Goal: Task Accomplishment & Management: Use online tool/utility

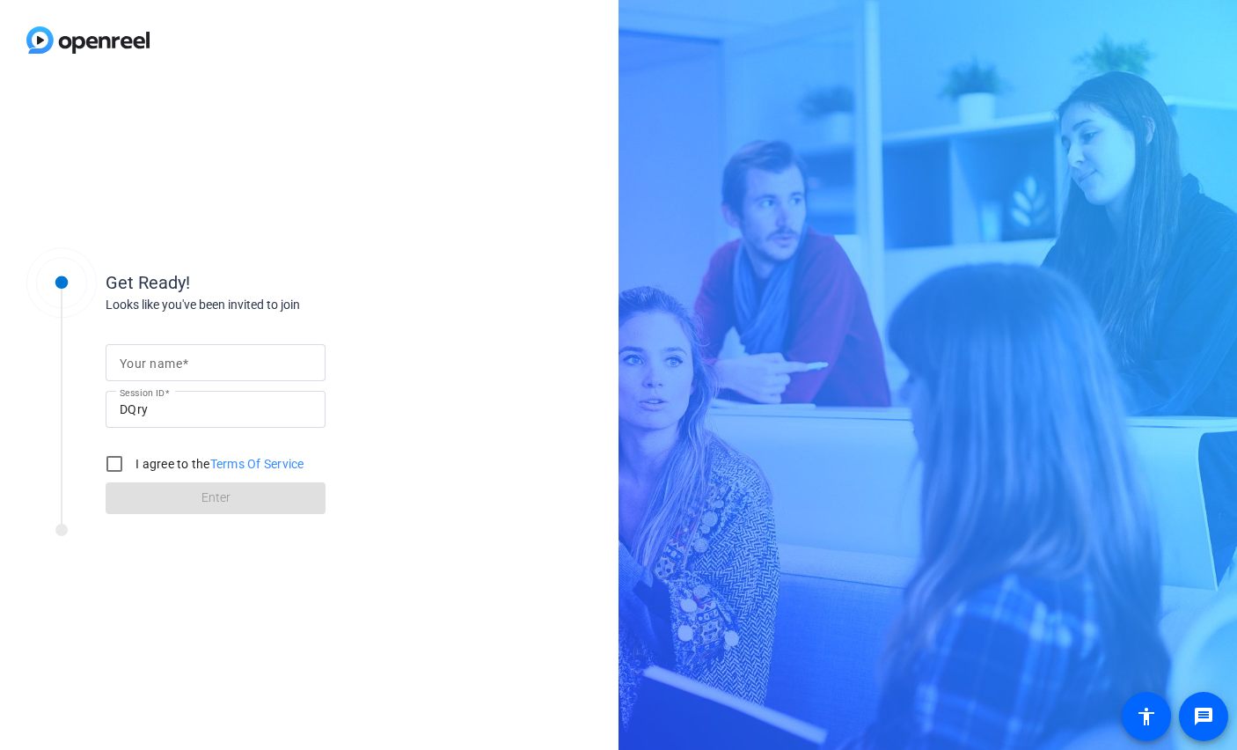
click at [192, 359] on input "Your name" at bounding box center [216, 362] width 192 height 21
type input "Katy"
click at [113, 466] on input "I agree to the Terms Of Service" at bounding box center [114, 463] width 35 height 35
checkbox input "true"
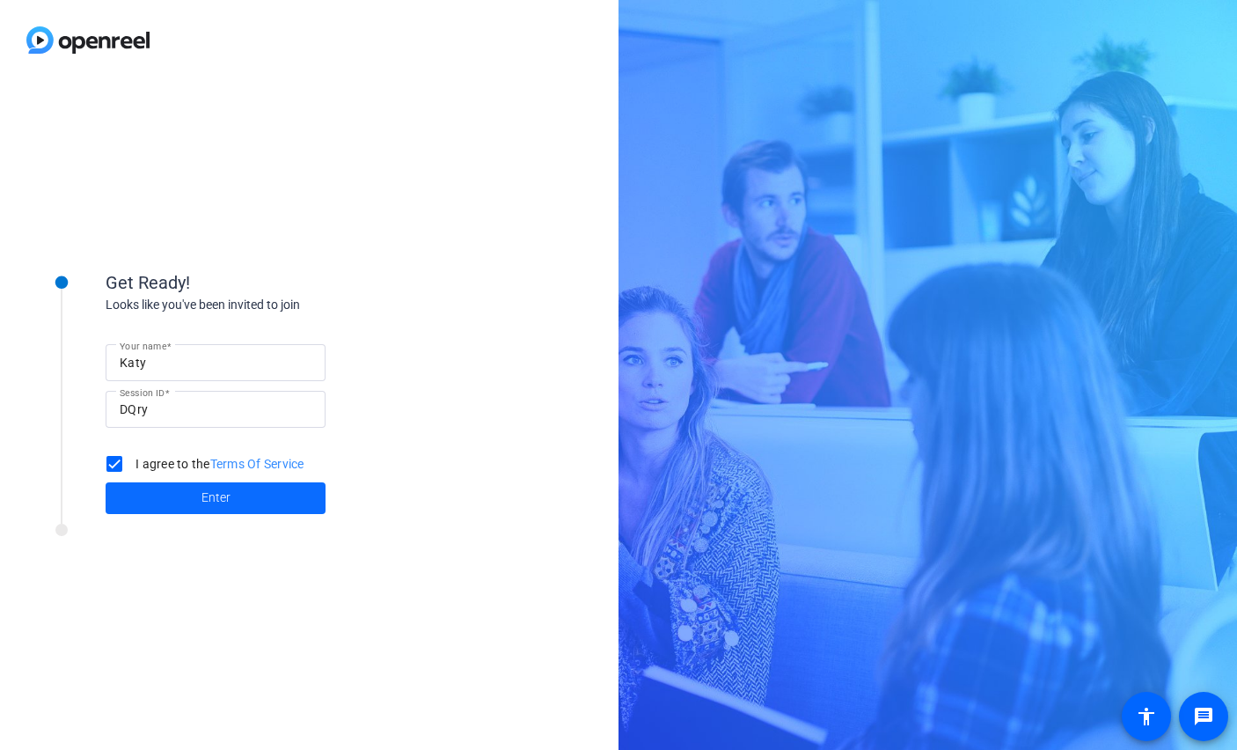
click at [162, 506] on span at bounding box center [216, 498] width 220 height 42
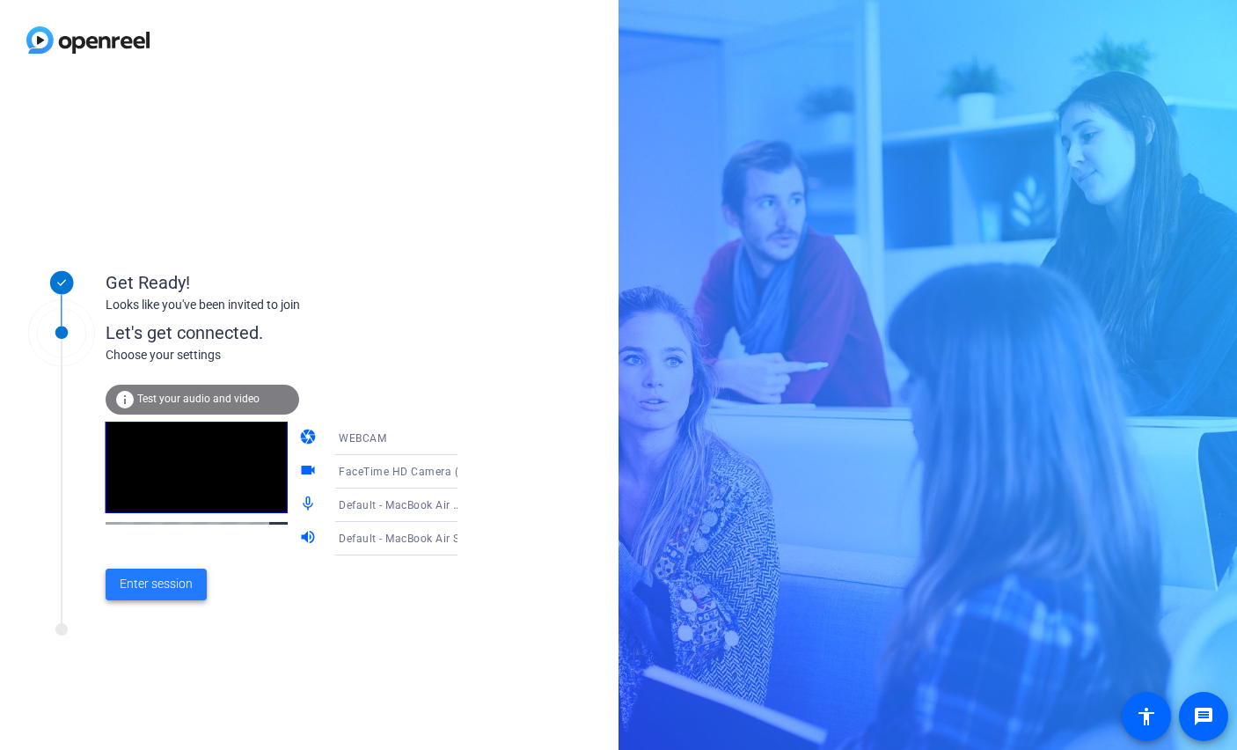
click at [158, 586] on span "Enter session" at bounding box center [156, 583] width 73 height 18
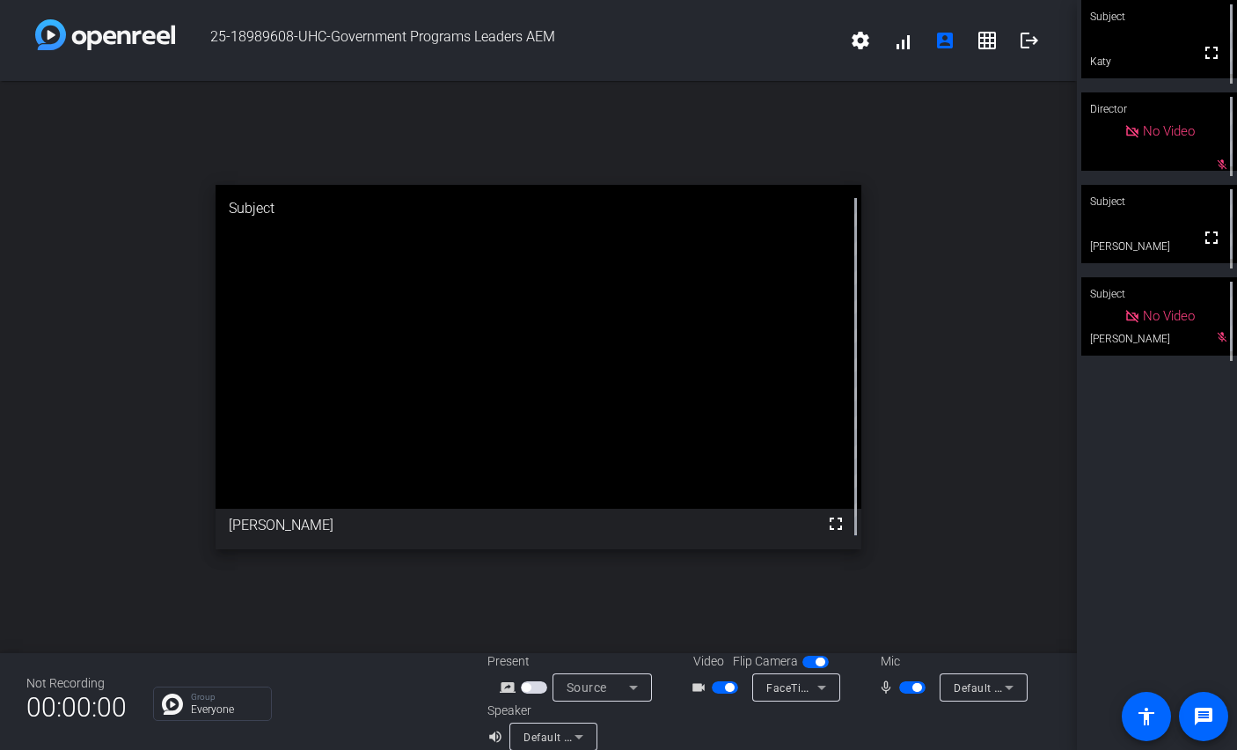
click at [911, 685] on span "button" at bounding box center [912, 687] width 26 height 12
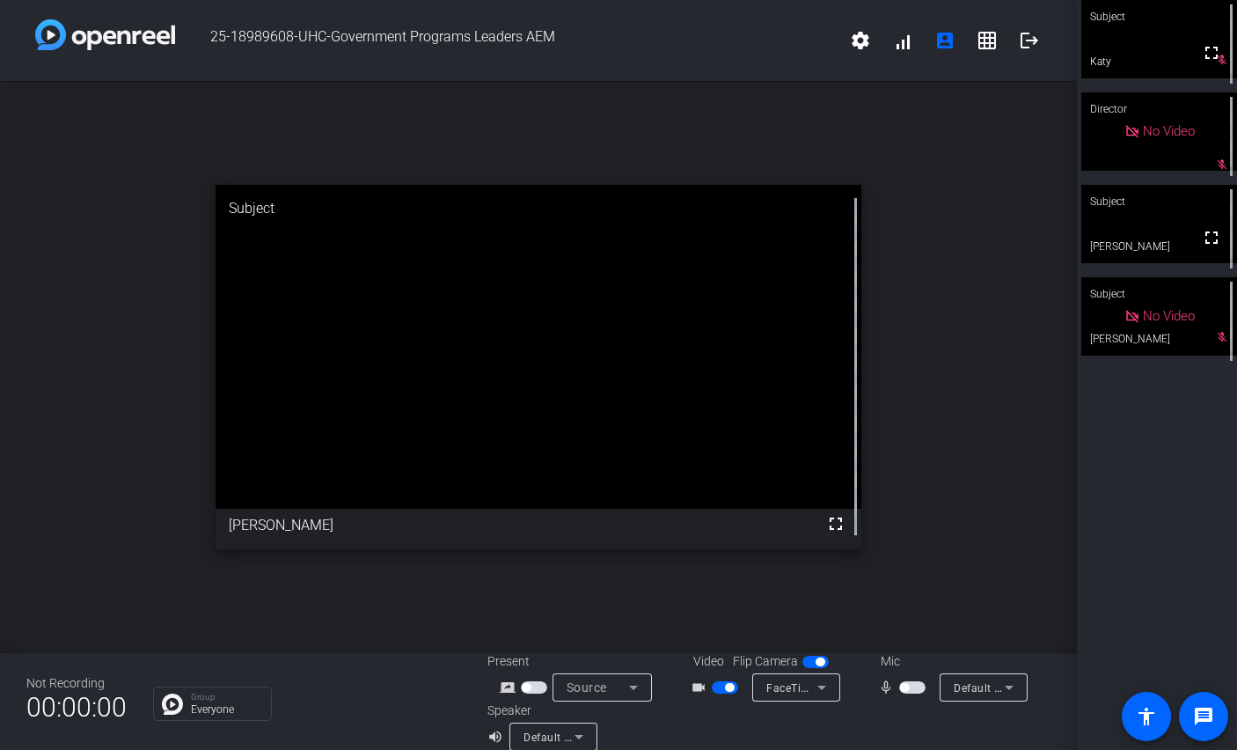
click at [911, 685] on span "button" at bounding box center [912, 687] width 26 height 12
click at [915, 688] on span "button" at bounding box center [912, 687] width 26 height 12
click at [914, 689] on span "button" at bounding box center [916, 687] width 9 height 9
click at [914, 689] on span "button" at bounding box center [912, 687] width 26 height 12
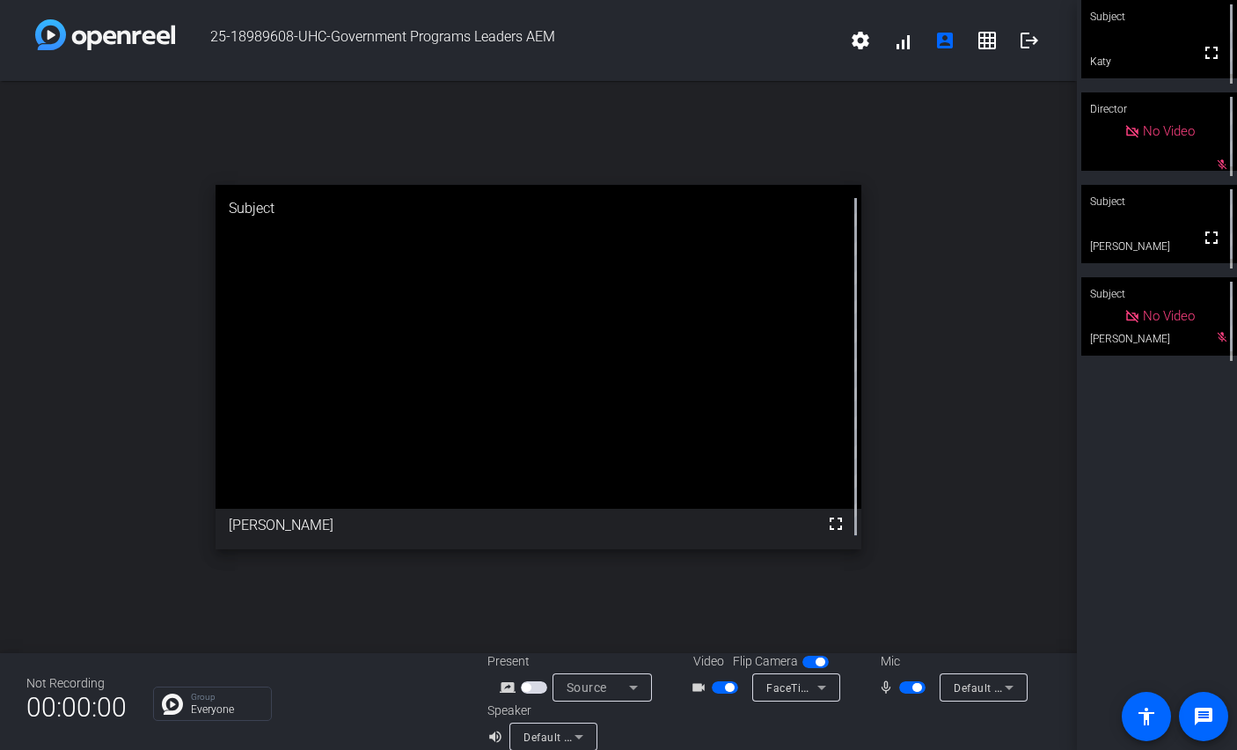
click at [913, 686] on span "button" at bounding box center [916, 687] width 9 height 9
click at [913, 686] on span "button" at bounding box center [912, 687] width 26 height 12
click at [913, 686] on span "button" at bounding box center [916, 687] width 9 height 9
click at [913, 686] on span "button" at bounding box center [912, 687] width 26 height 12
click at [913, 686] on span "button" at bounding box center [916, 687] width 9 height 9
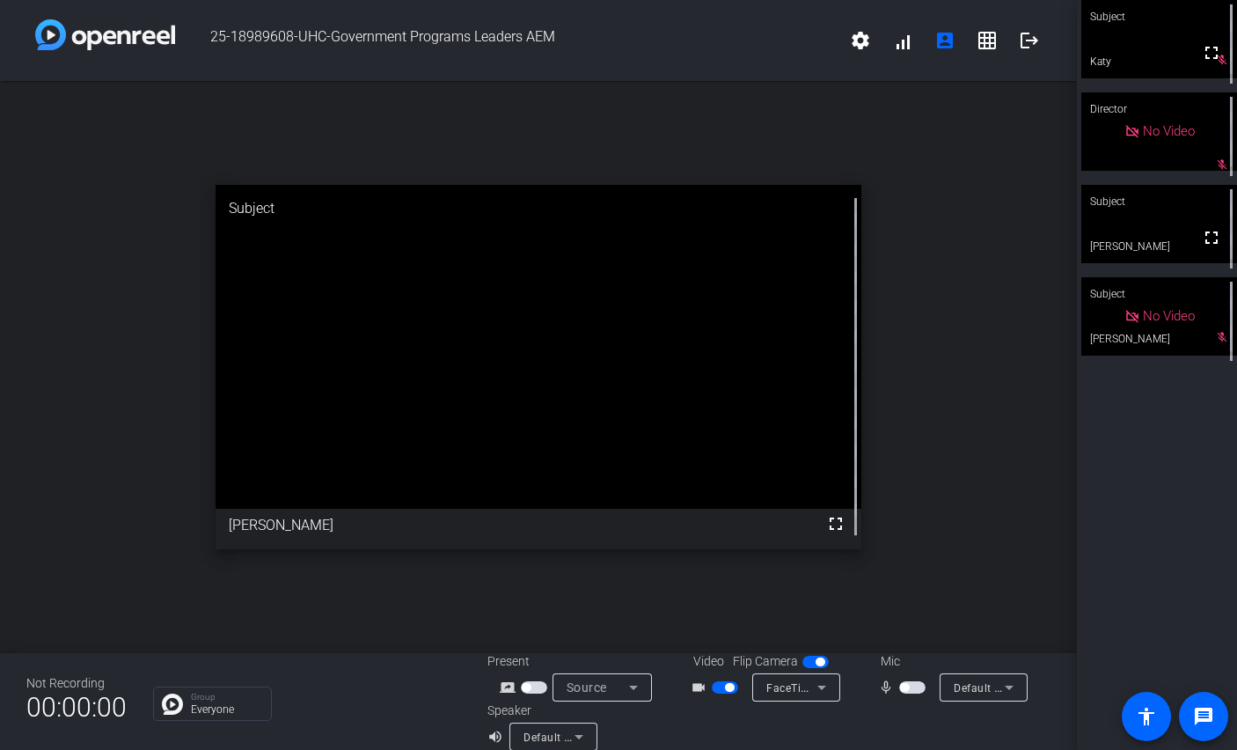
click at [913, 686] on span "button" at bounding box center [912, 687] width 26 height 12
click at [913, 686] on span "button" at bounding box center [916, 687] width 9 height 9
click at [913, 686] on span "button" at bounding box center [912, 687] width 26 height 12
click at [913, 688] on span "button" at bounding box center [916, 687] width 9 height 9
click at [913, 688] on span "button" at bounding box center [912, 687] width 26 height 12
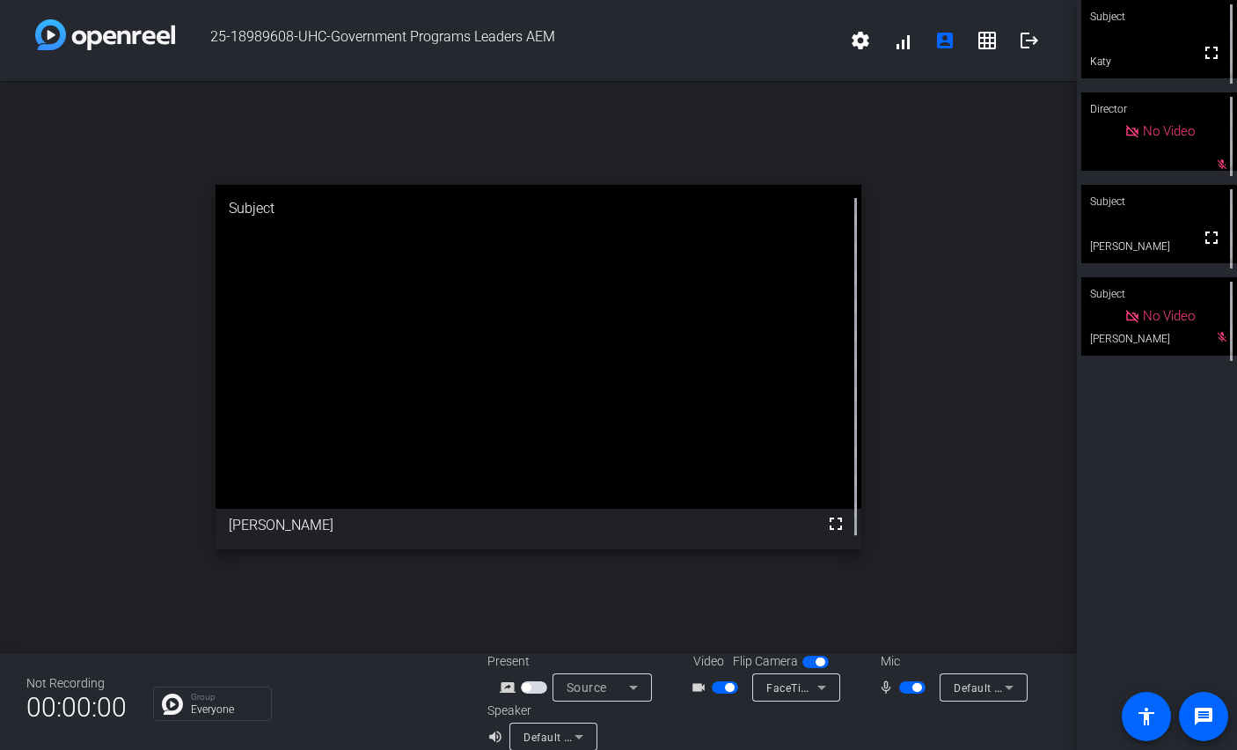
click at [913, 688] on span "button" at bounding box center [916, 687] width 9 height 9
click at [913, 688] on span "button" at bounding box center [912, 687] width 26 height 12
click at [913, 688] on span "button" at bounding box center [916, 687] width 9 height 9
click at [913, 688] on span "button" at bounding box center [912, 687] width 26 height 12
click at [913, 688] on span "button" at bounding box center [916, 687] width 9 height 9
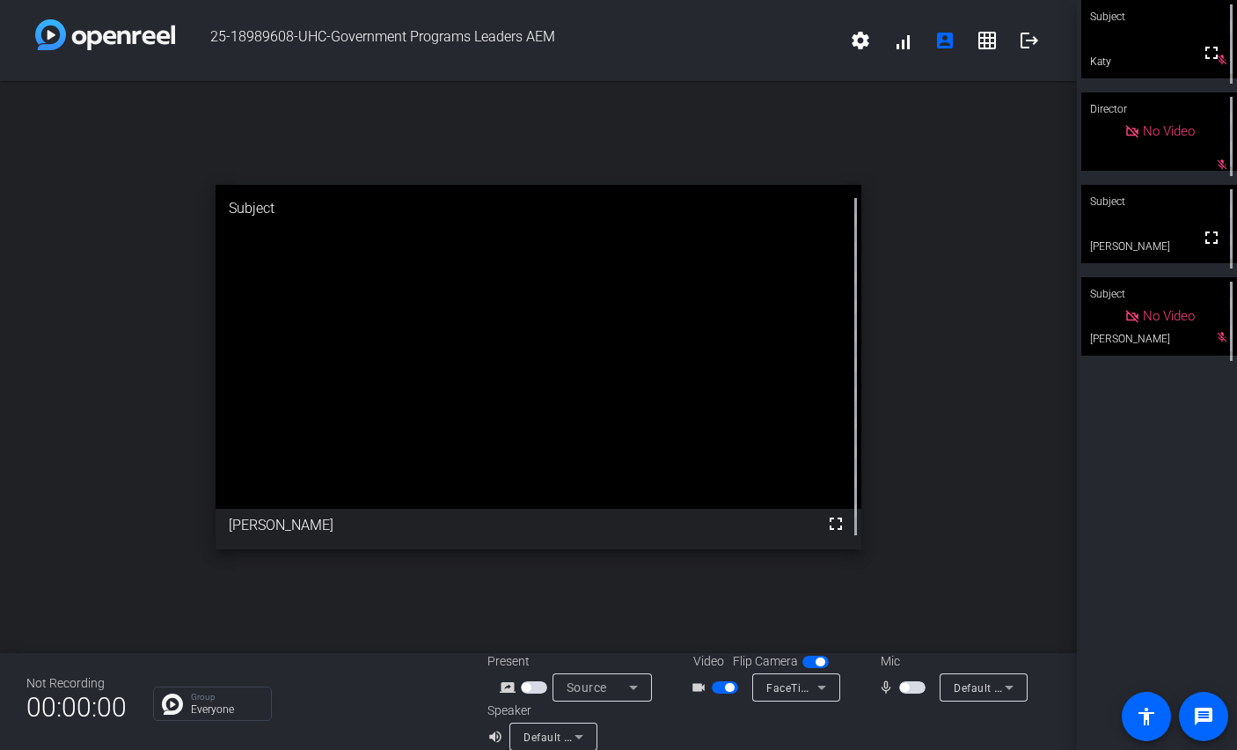
click at [913, 688] on span "button" at bounding box center [912, 687] width 26 height 12
click at [923, 666] on div "Mic" at bounding box center [951, 661] width 176 height 18
click at [914, 690] on span "button" at bounding box center [916, 687] width 9 height 9
click at [914, 690] on span "button" at bounding box center [912, 687] width 26 height 12
click at [912, 690] on span "button" at bounding box center [916, 687] width 9 height 9
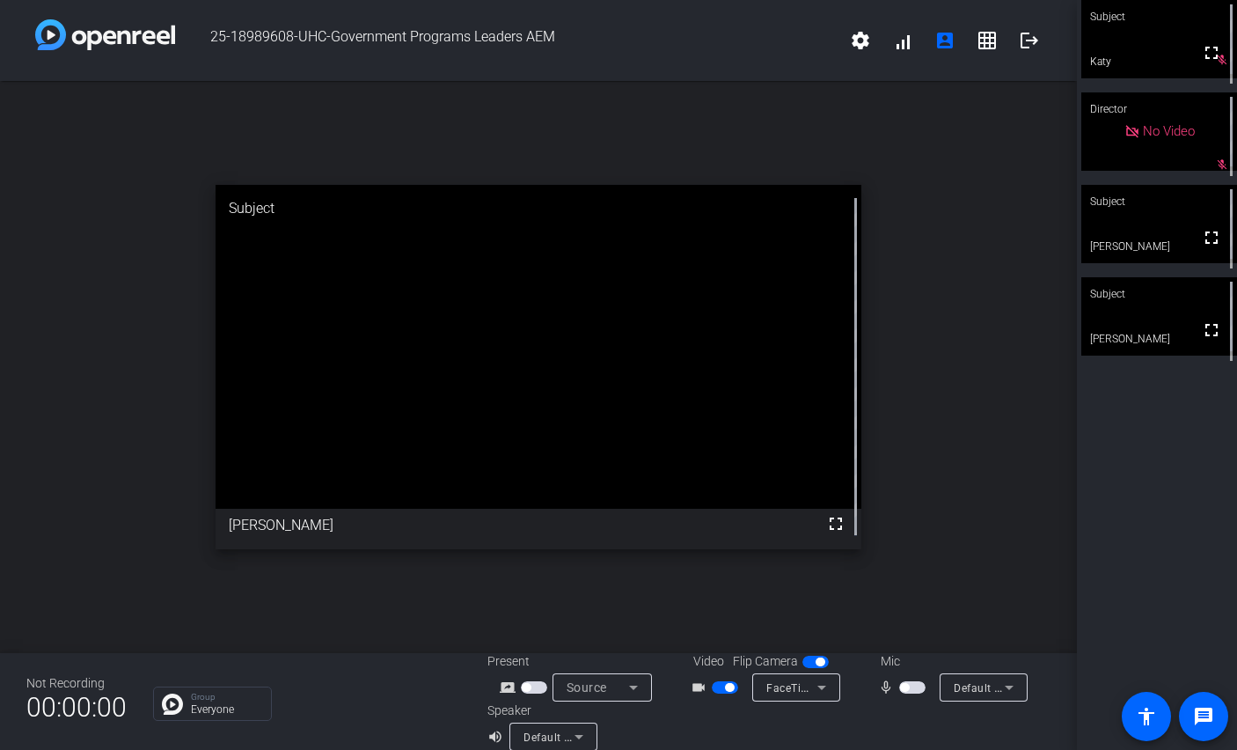
click at [912, 690] on span "button" at bounding box center [912, 687] width 26 height 12
click at [912, 690] on span "button" at bounding box center [916, 687] width 9 height 9
click at [912, 690] on span "button" at bounding box center [912, 687] width 26 height 12
click at [912, 690] on span "button" at bounding box center [916, 687] width 9 height 9
click at [912, 690] on span "button" at bounding box center [912, 687] width 26 height 12
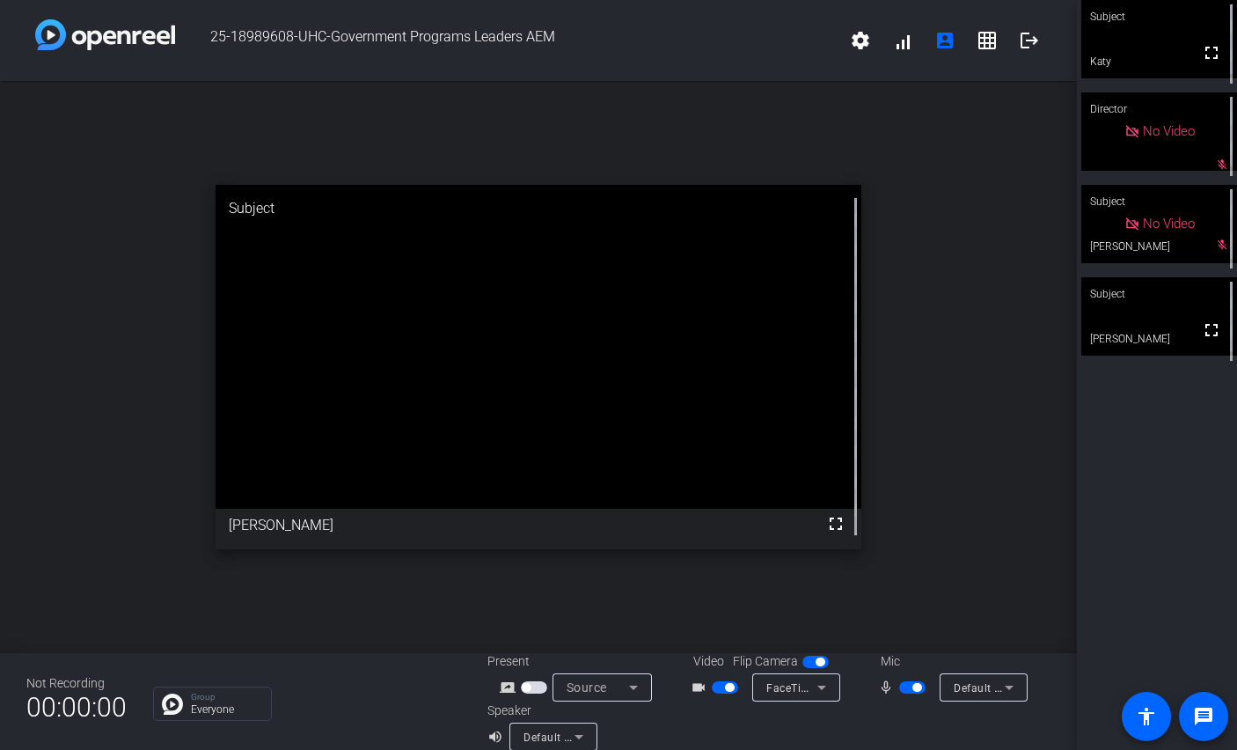
click at [912, 690] on span "button" at bounding box center [916, 687] width 9 height 9
click at [912, 690] on span "button" at bounding box center [912, 687] width 26 height 12
click at [911, 691] on span "button" at bounding box center [912, 687] width 26 height 12
click at [911, 692] on span "button" at bounding box center [912, 687] width 26 height 12
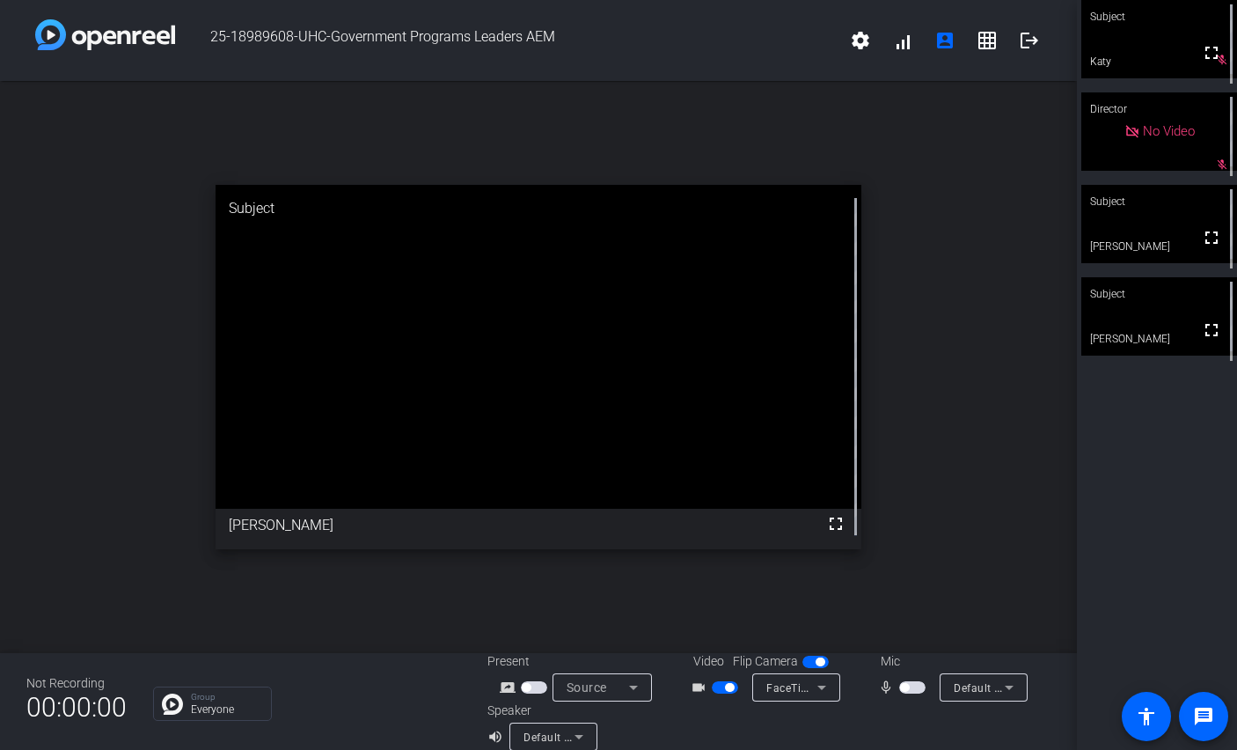
click at [911, 692] on span "button" at bounding box center [912, 687] width 26 height 12
